Goal: Feedback & Contribution: Leave review/rating

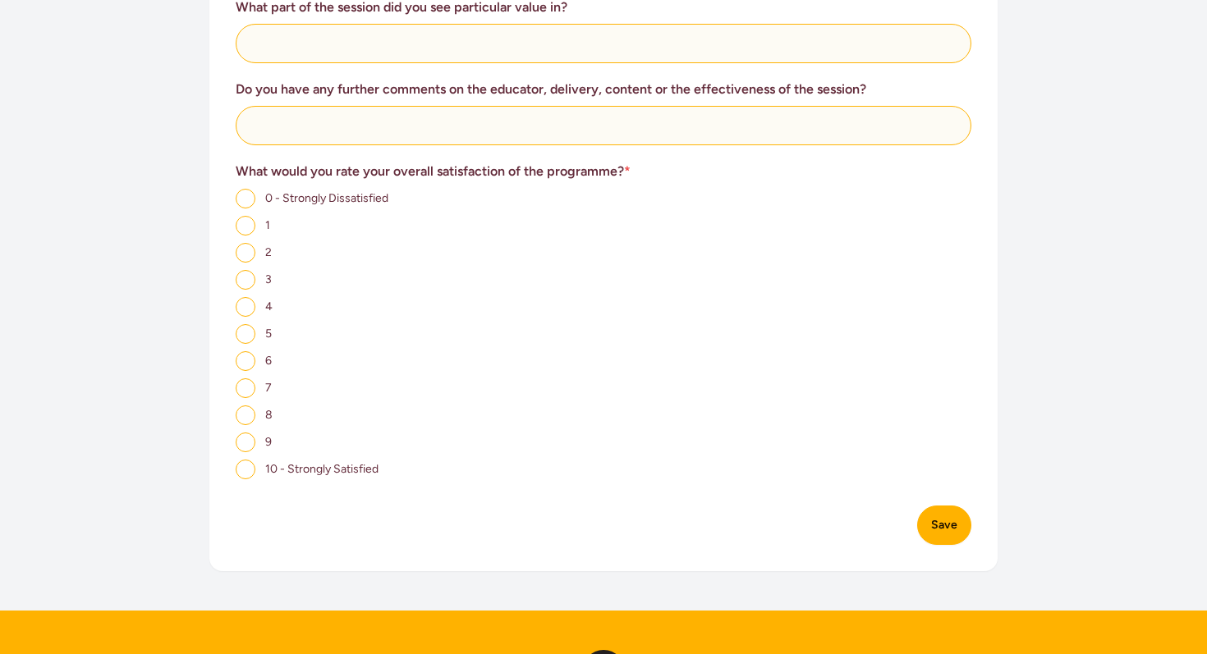
scroll to position [1054, 0]
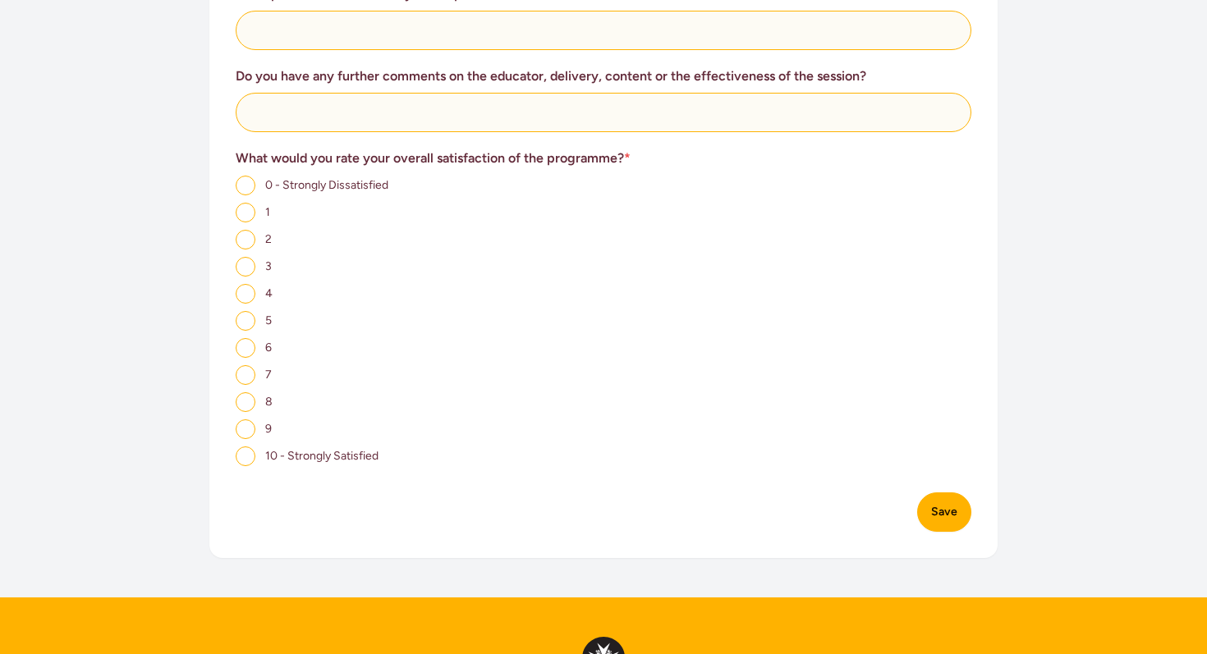
click at [246, 447] on input "10 - Strongly Satisfied" at bounding box center [246, 457] width 20 height 20
radio input "true"
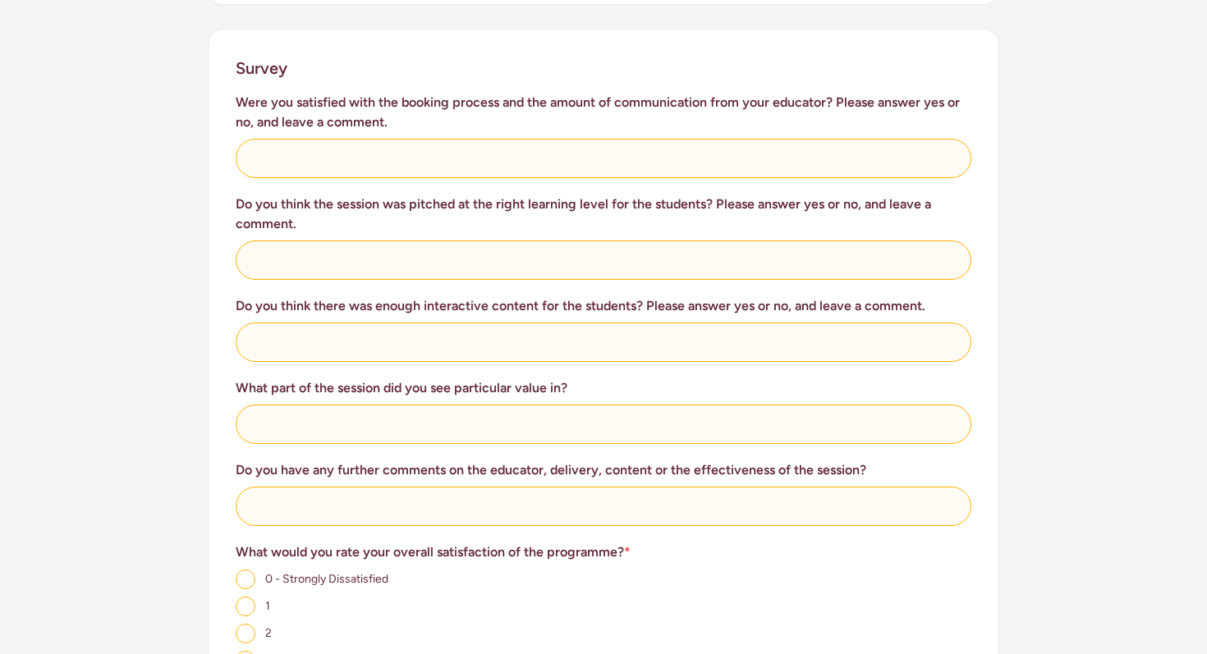
scroll to position [645, 0]
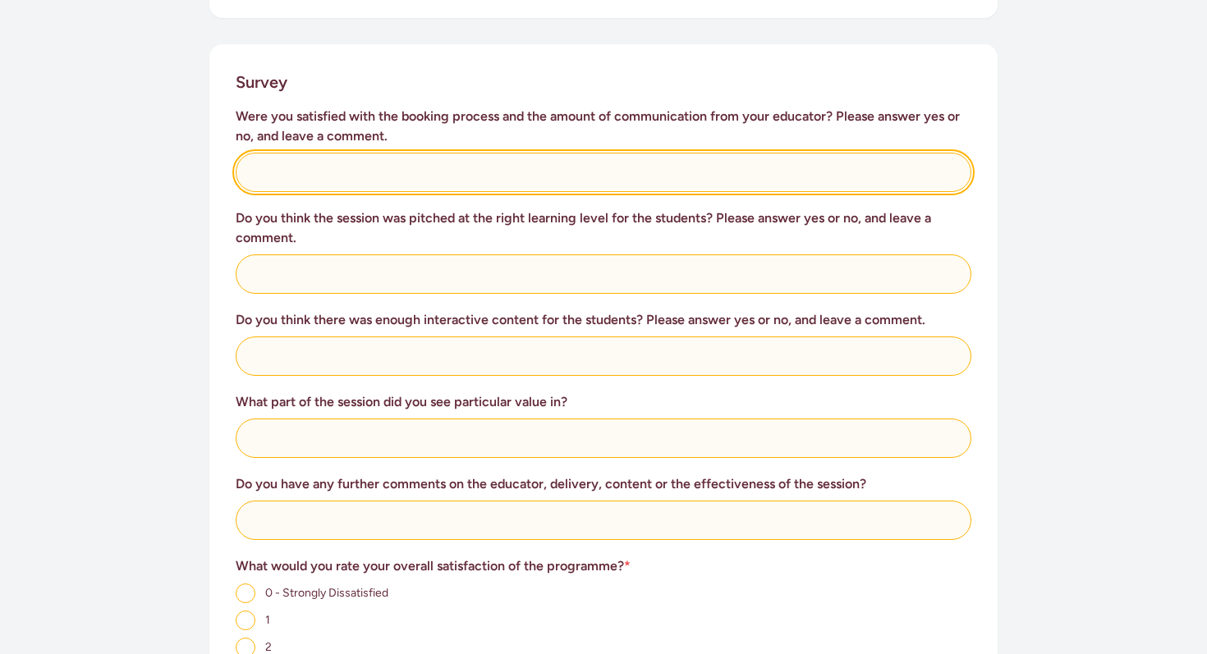
click at [470, 153] on input "text" at bounding box center [604, 172] width 736 height 39
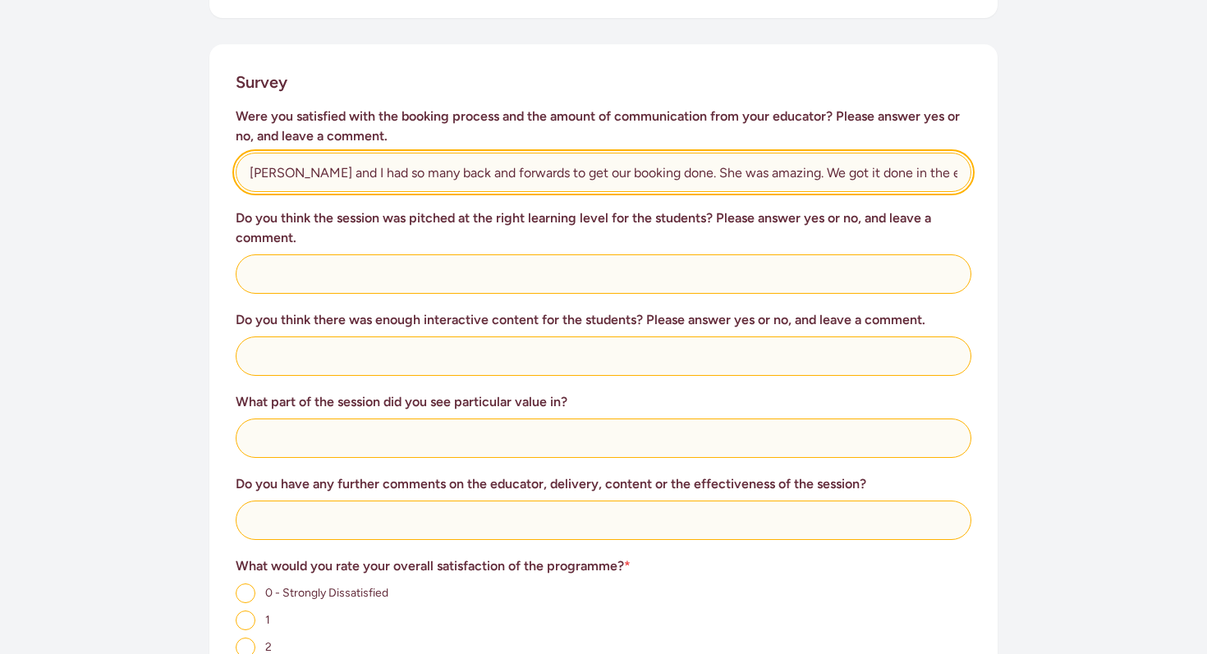
type input "[PERSON_NAME] and I had so many back and forwards to get our booking done. She …"
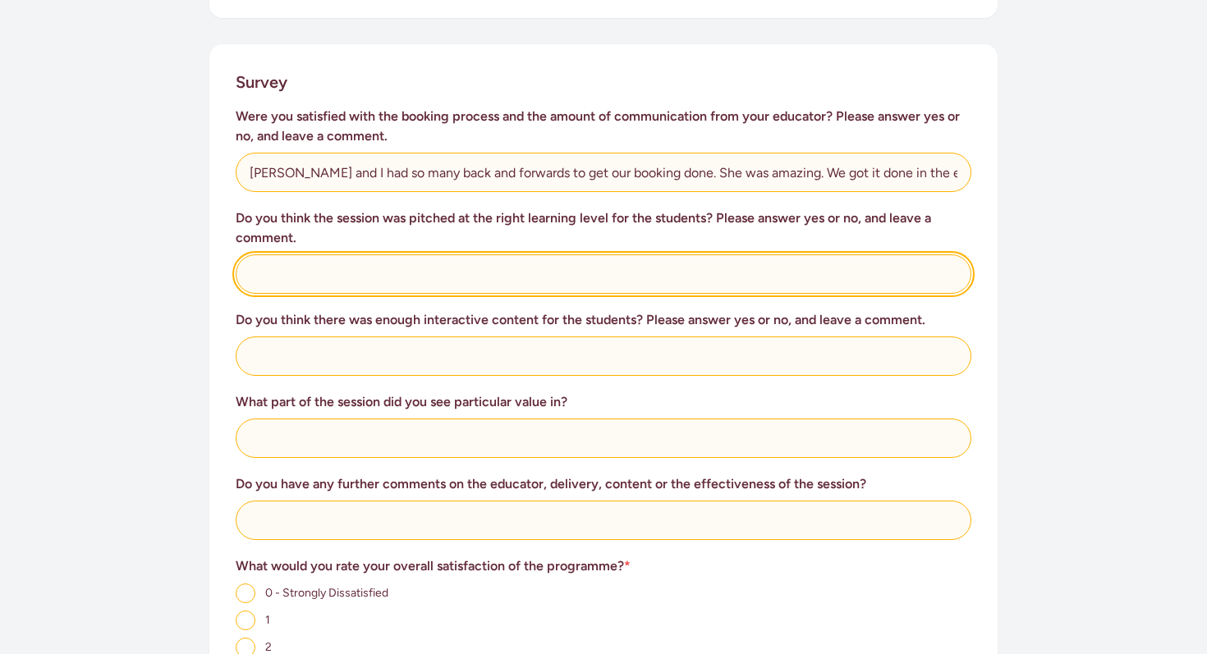
click at [567, 255] on input "text" at bounding box center [604, 274] width 736 height 39
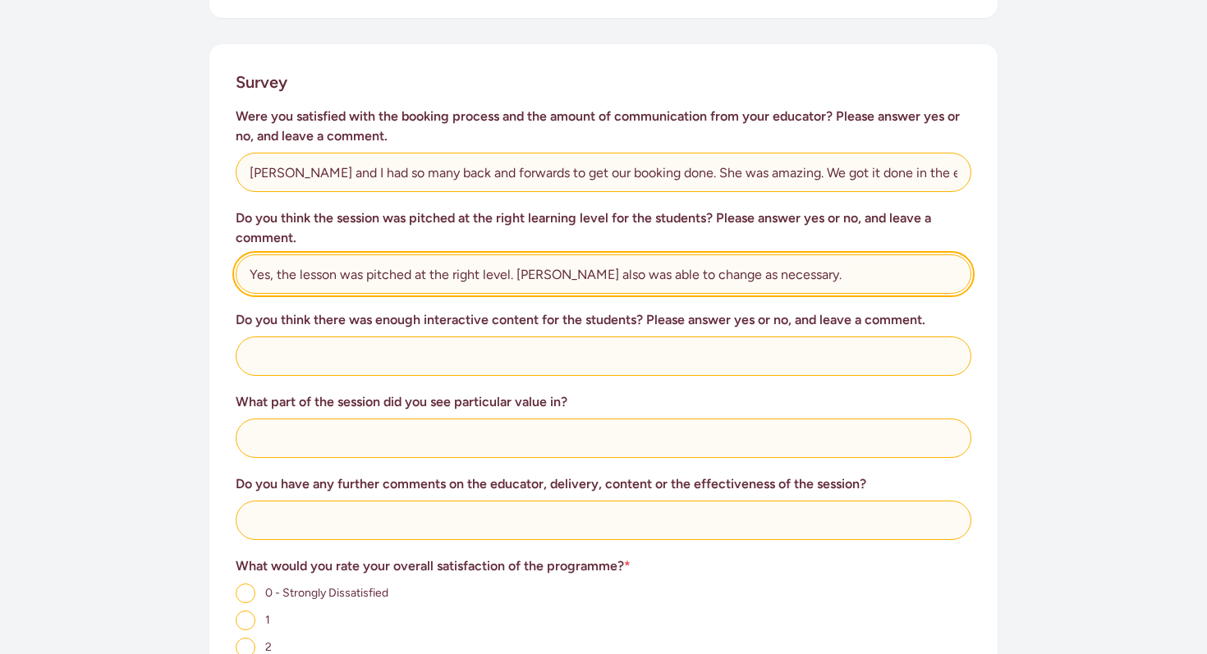
type input "Yes, the lesson was pitched at the right level. [PERSON_NAME] also was able to …"
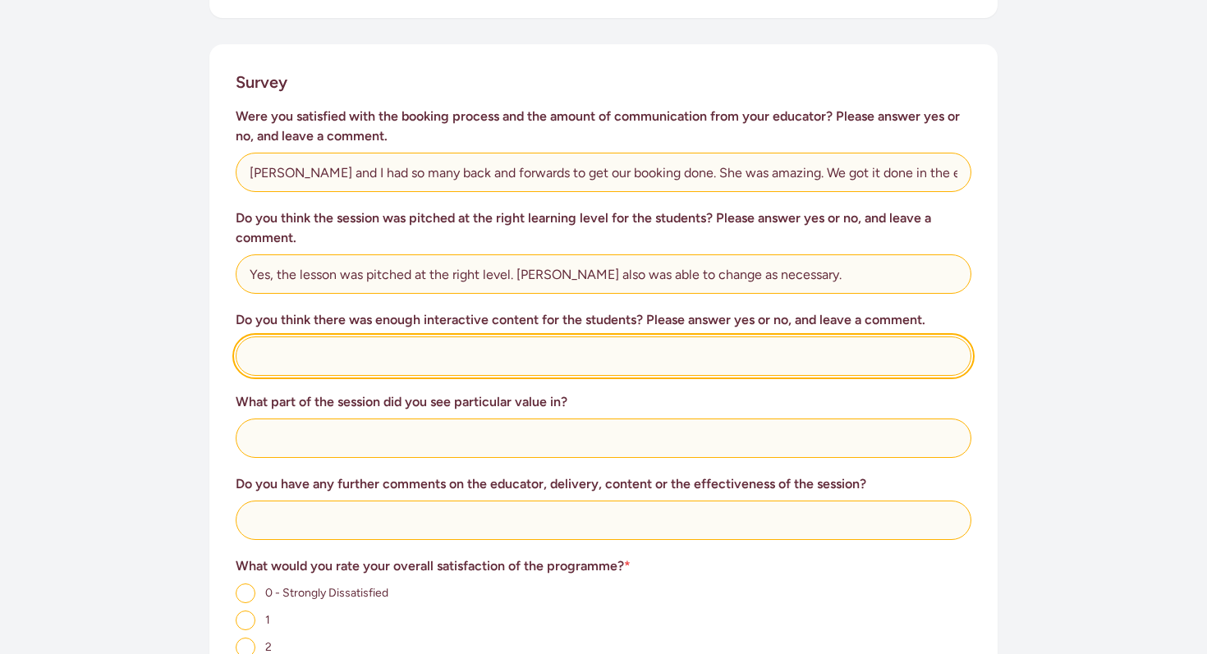
click at [396, 346] on input "text" at bounding box center [604, 356] width 736 height 39
type input "r"
type input "Great interactive. Could do even more if that is possible"
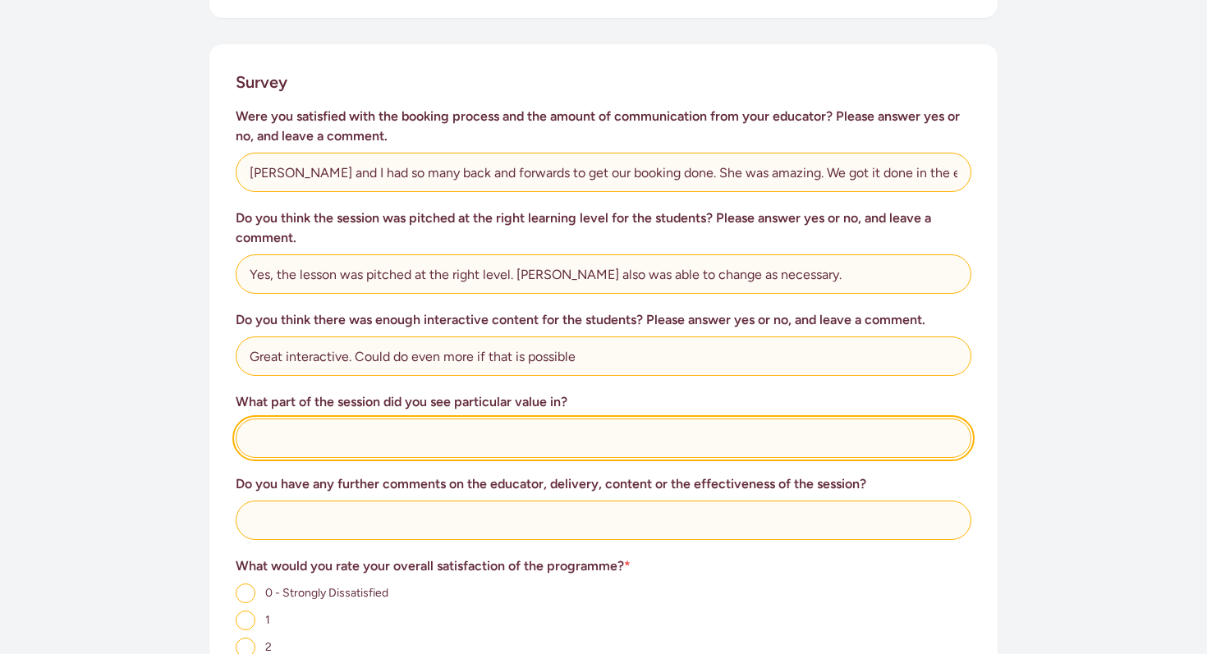
click at [319, 427] on input "text" at bounding box center [604, 438] width 736 height 39
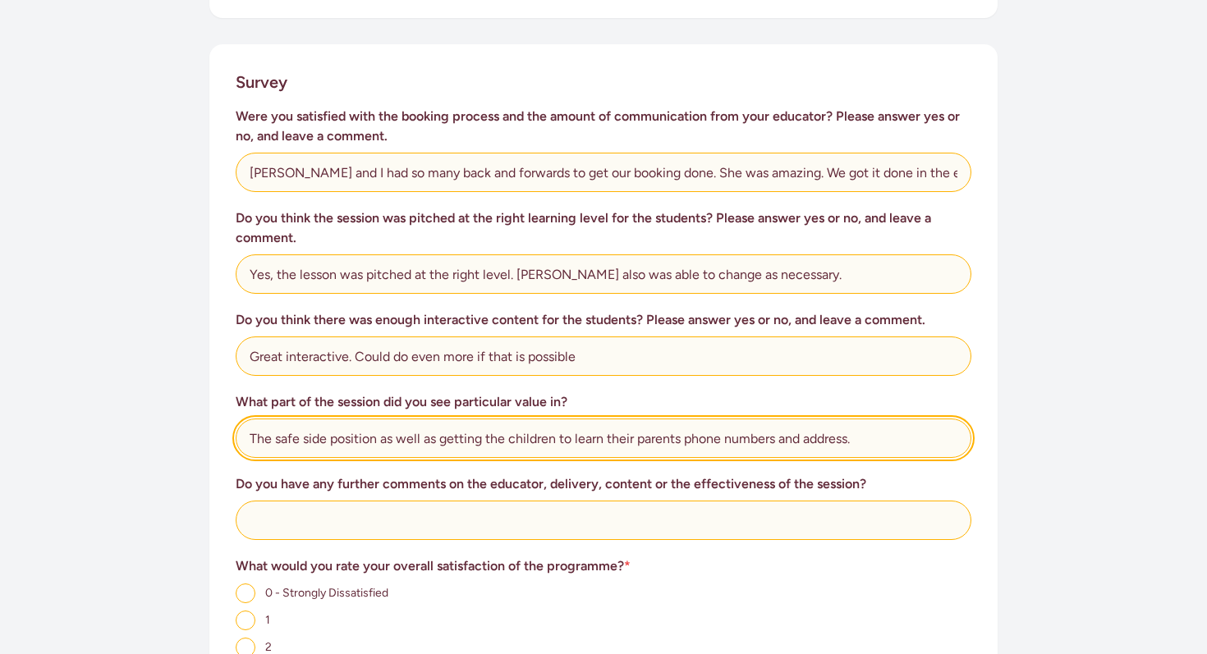
type input "The safe side position as well as getting the children to learn their parents p…"
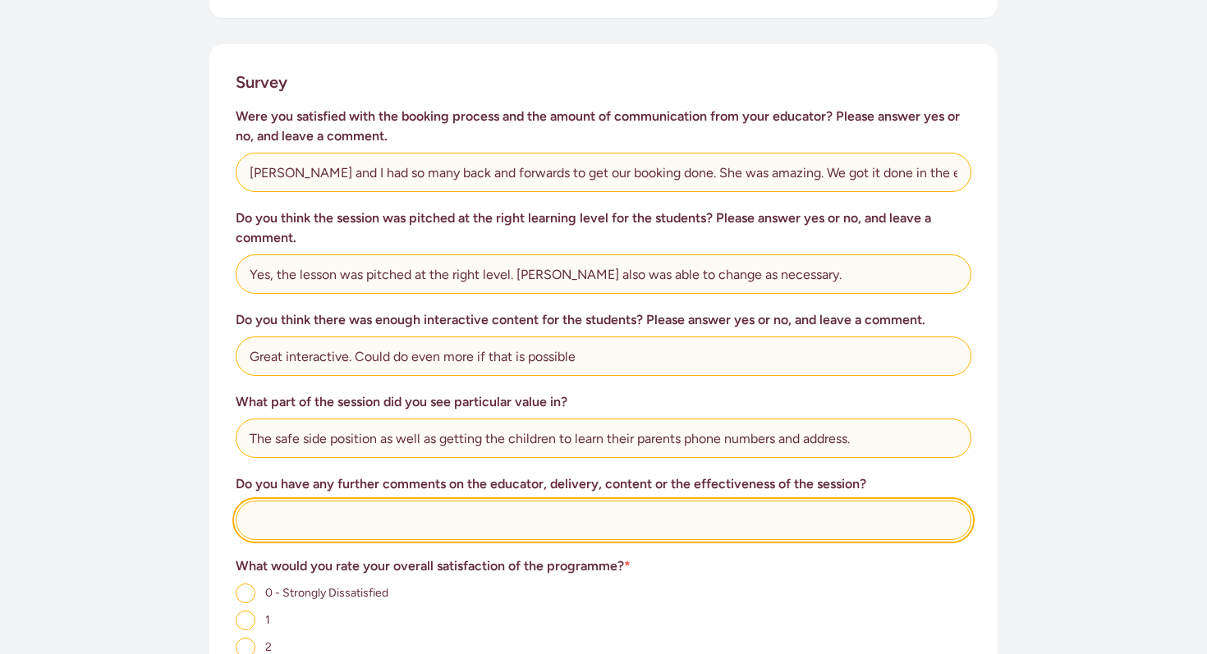
click at [466, 514] on input "text" at bounding box center [604, 520] width 736 height 39
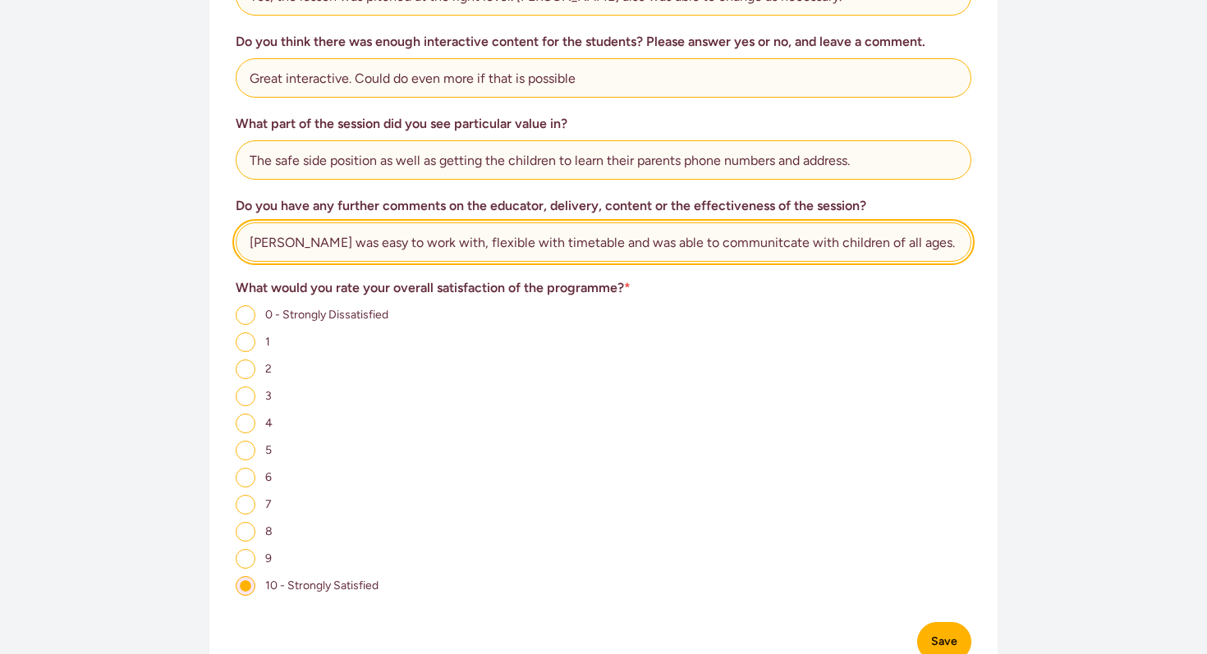
scroll to position [1060, 0]
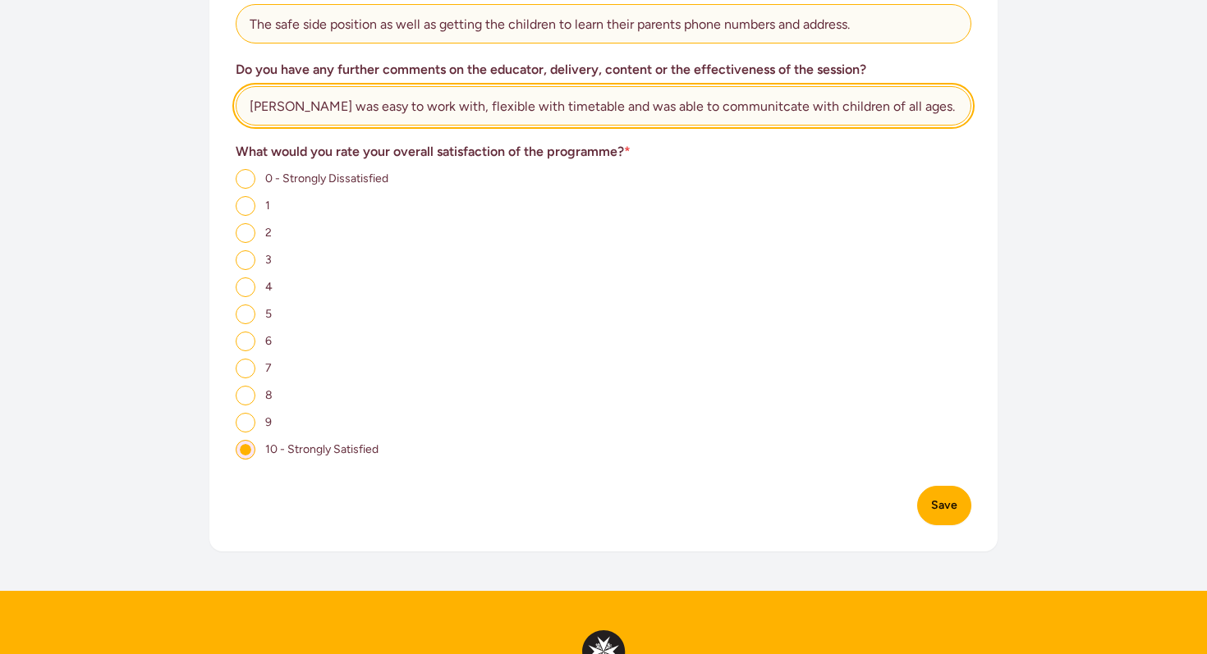
type input "[PERSON_NAME] was easy to work with, flexible with timetable and was able to co…"
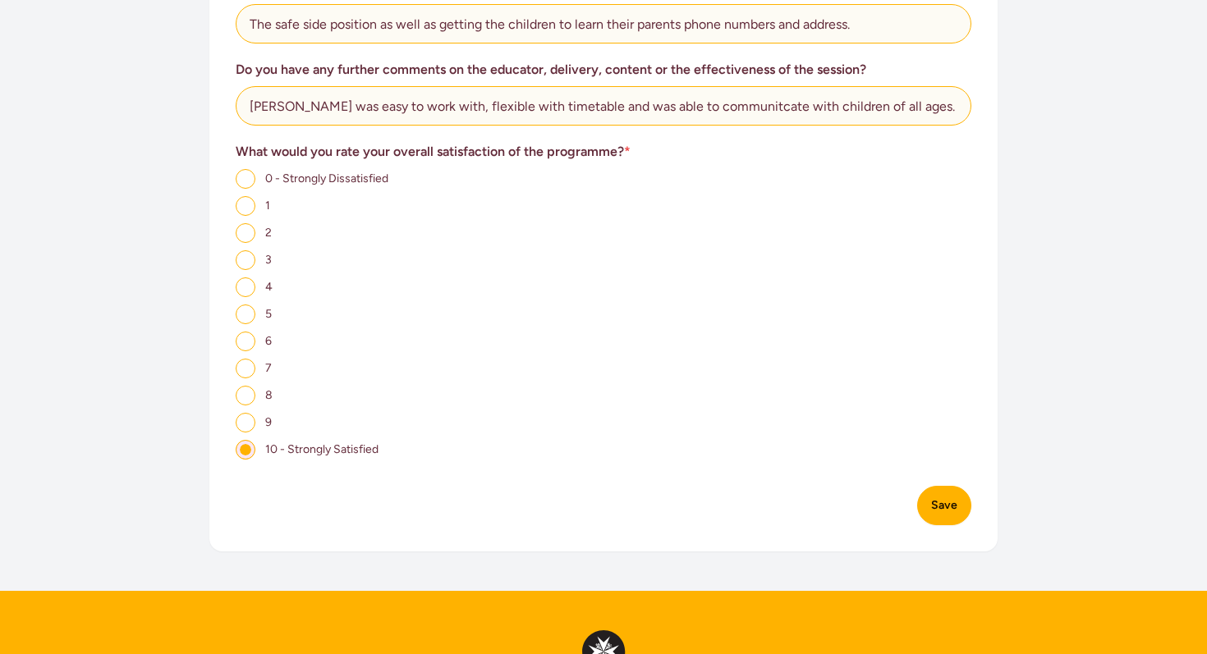
click at [945, 493] on button "Save" at bounding box center [944, 505] width 54 height 39
